Goal: Check status: Check status

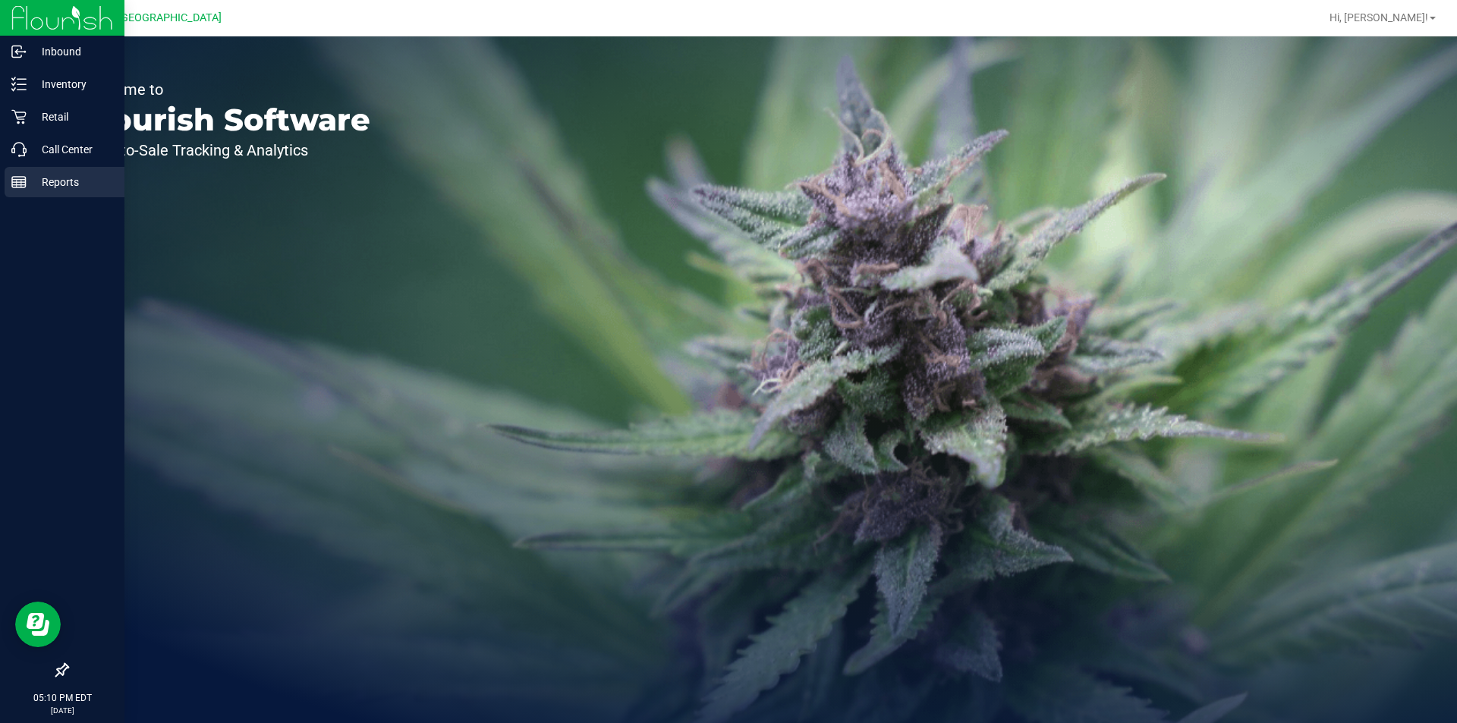
click at [32, 180] on p "Reports" at bounding box center [72, 182] width 91 height 18
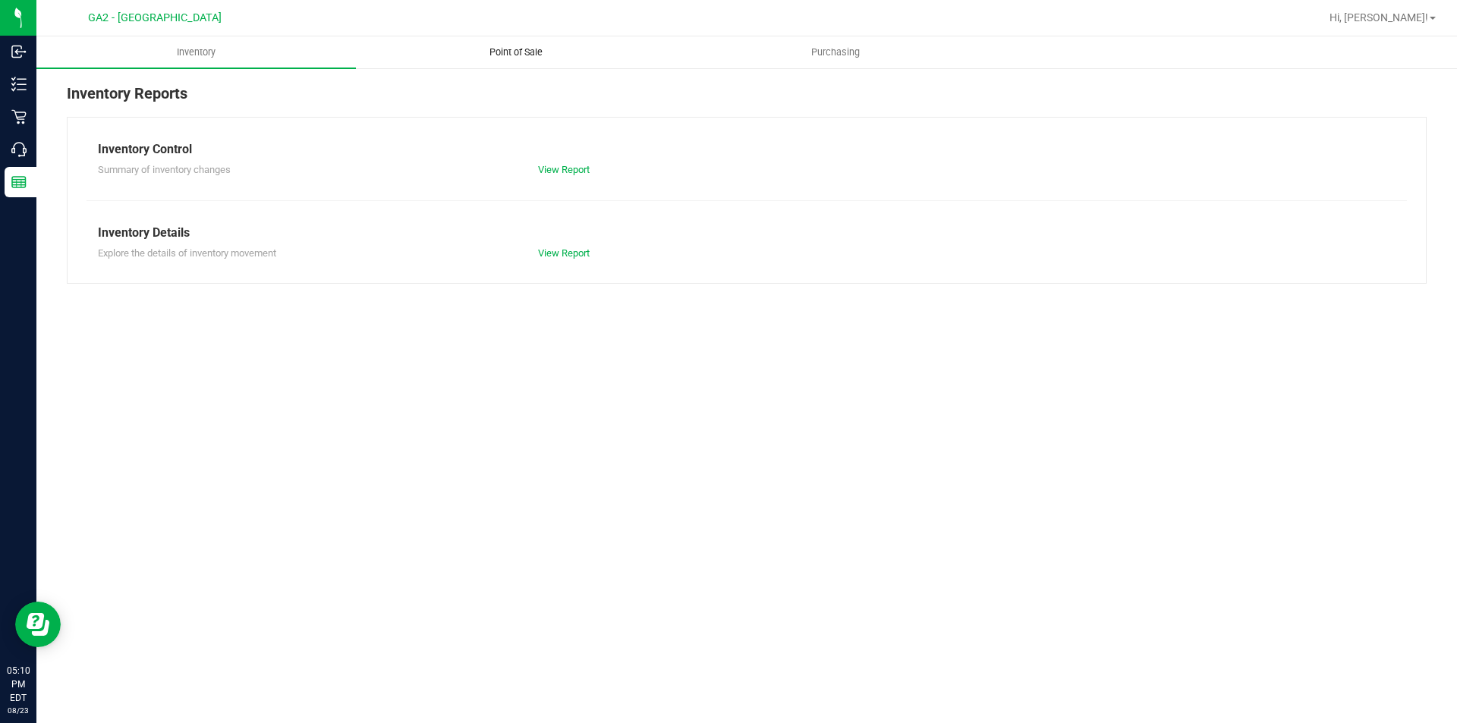
click at [511, 58] on span "Point of Sale" at bounding box center [516, 53] width 94 height 14
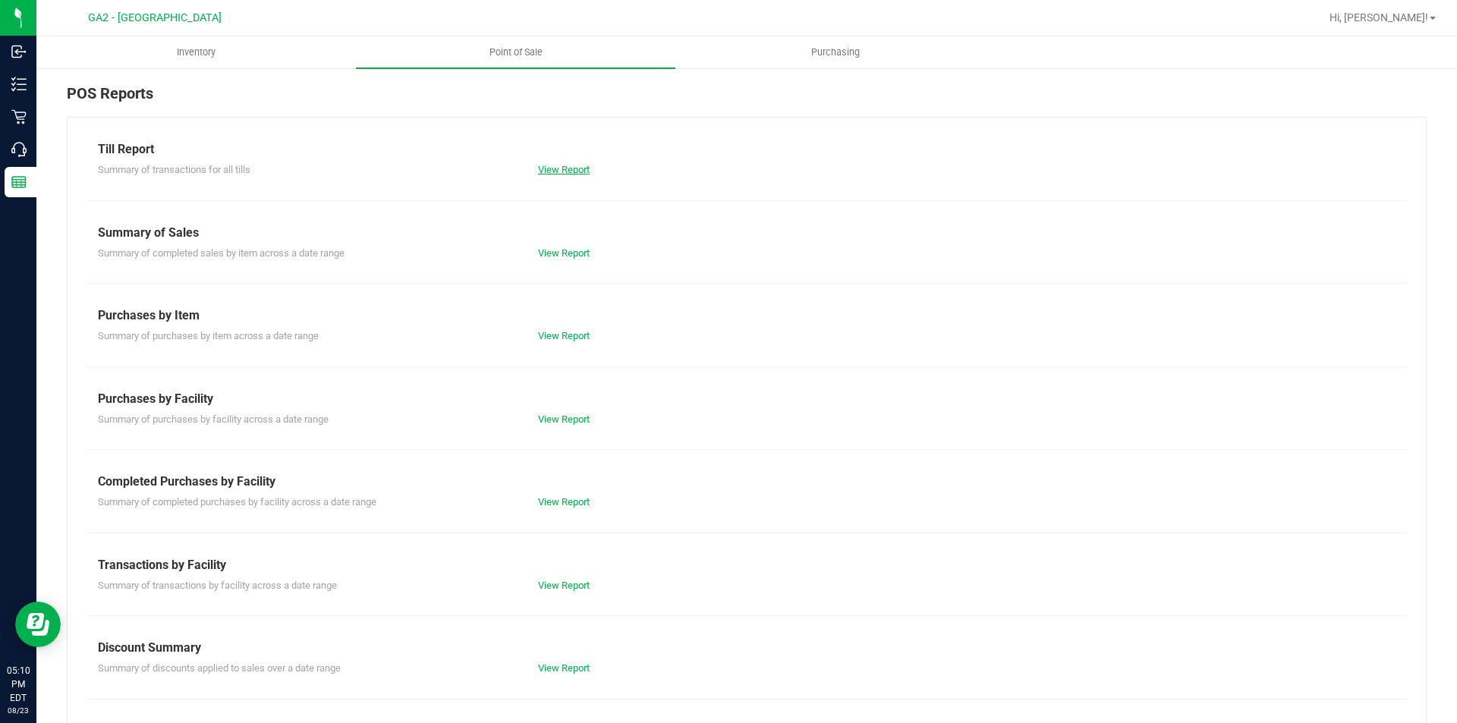
click at [541, 169] on link "View Report" at bounding box center [564, 169] width 52 height 11
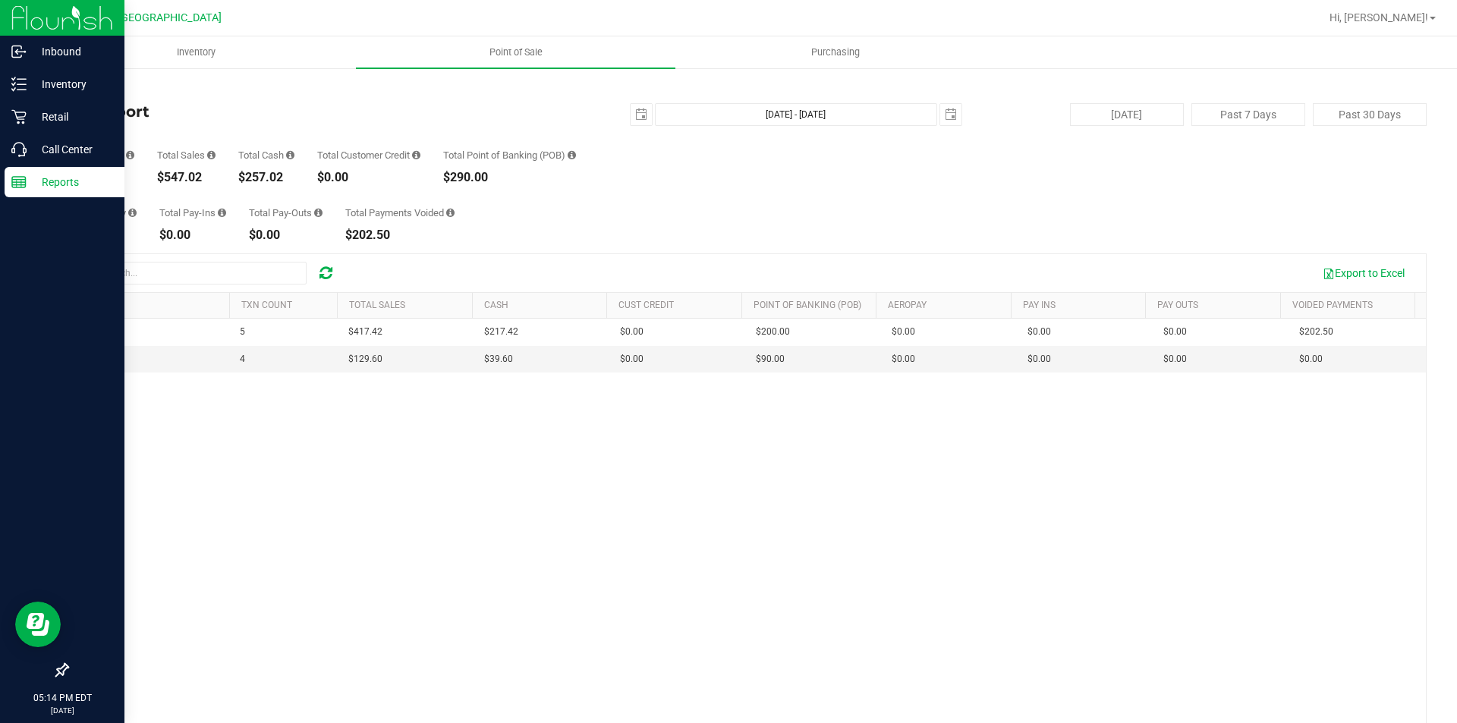
click at [84, 16] on img at bounding box center [62, 18] width 102 height 36
